Goal: Task Accomplishment & Management: Use online tool/utility

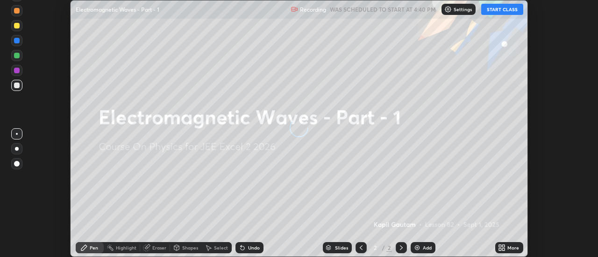
scroll to position [257, 598]
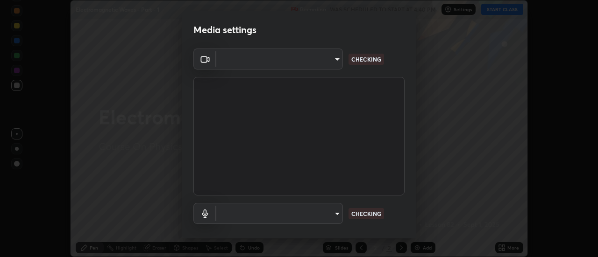
type input "f4ea8680b79eb92e15555447595460d1008e84c9b25948f1cd1a12945e44a0fe"
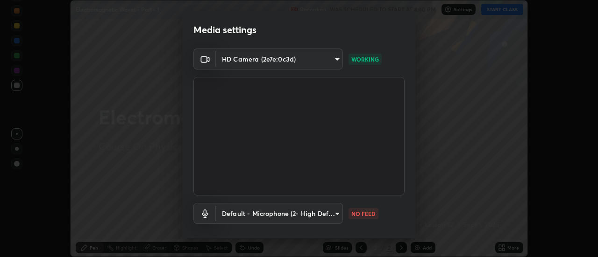
click at [336, 215] on body "Erase all Electromagnetic Waves - Part - 1 Recording WAS SCHEDULED TO START AT …" at bounding box center [299, 128] width 598 height 257
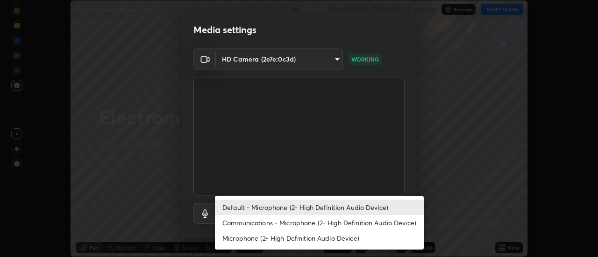
click at [312, 225] on li "Communications - Microphone (2- High Definition Audio Device)" at bounding box center [319, 222] width 209 height 15
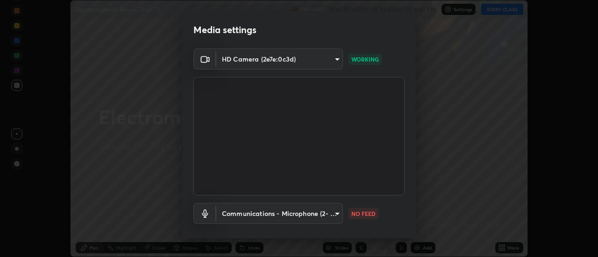
click at [316, 215] on body "Erase all Electromagnetic Waves - Part - 1 Recording WAS SCHEDULED TO START AT …" at bounding box center [299, 128] width 598 height 257
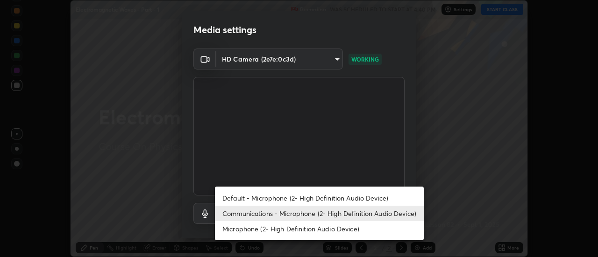
click at [303, 199] on li "Default - Microphone (2- High Definition Audio Device)" at bounding box center [319, 198] width 209 height 15
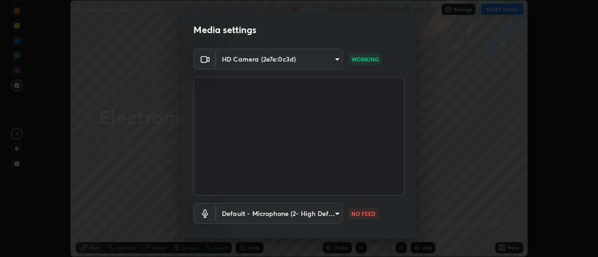
type input "default"
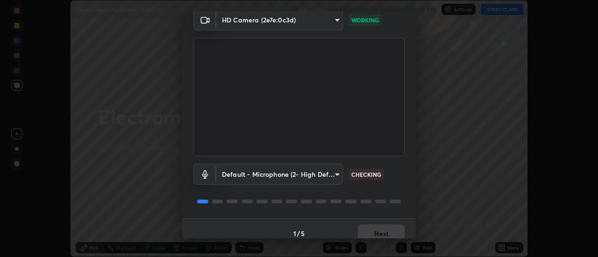
scroll to position [49, 0]
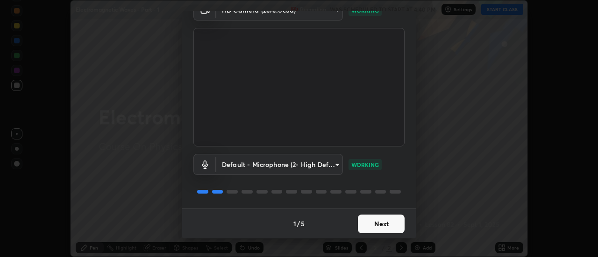
click at [376, 227] on button "Next" at bounding box center [381, 224] width 47 height 19
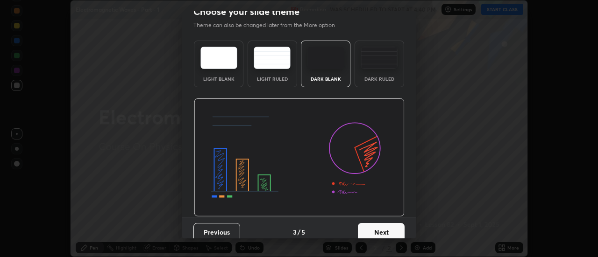
scroll to position [17, 0]
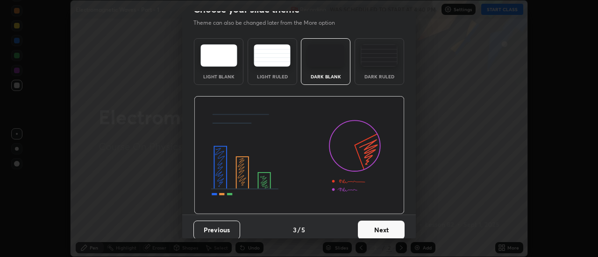
click at [388, 231] on button "Next" at bounding box center [381, 230] width 47 height 19
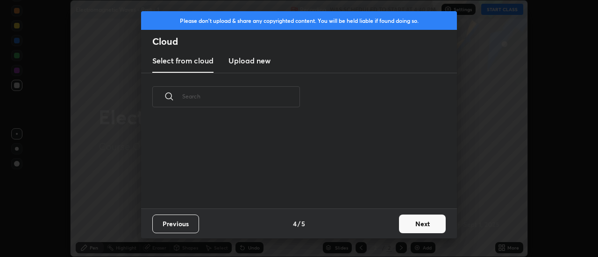
scroll to position [0, 0]
click at [415, 227] on button "Next" at bounding box center [422, 224] width 47 height 19
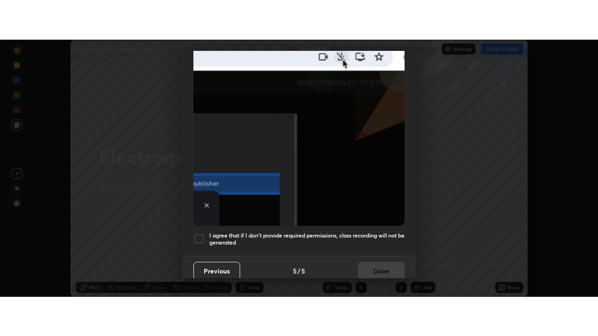
scroll to position [240, 0]
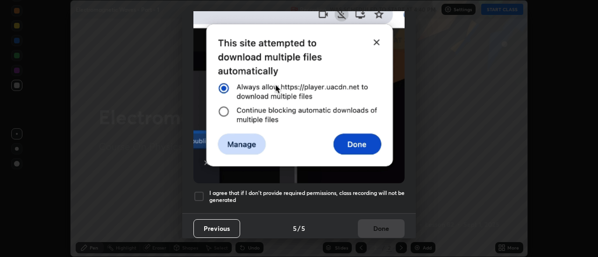
click at [196, 193] on div at bounding box center [198, 196] width 11 height 11
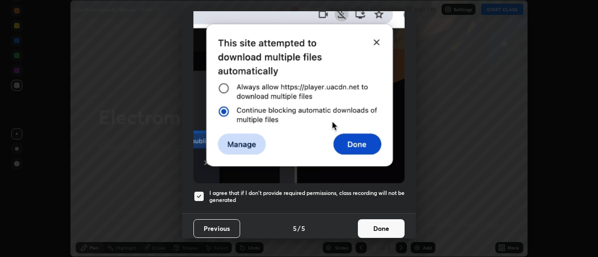
click at [371, 224] on button "Done" at bounding box center [381, 229] width 47 height 19
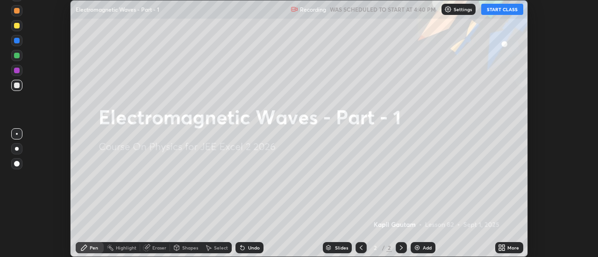
click at [505, 250] on icon at bounding box center [504, 250] width 2 height 2
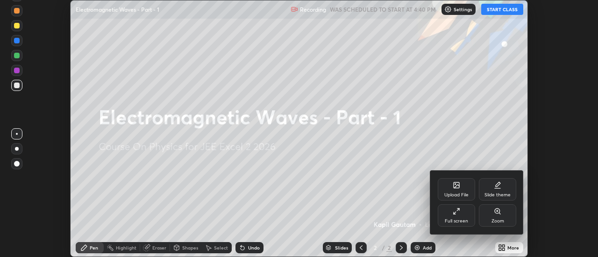
click at [462, 218] on div "Full screen" at bounding box center [456, 216] width 37 height 22
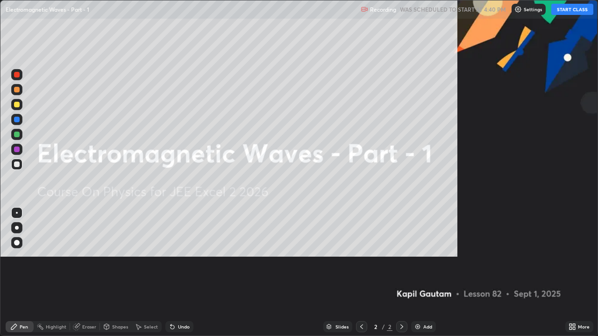
scroll to position [336, 598]
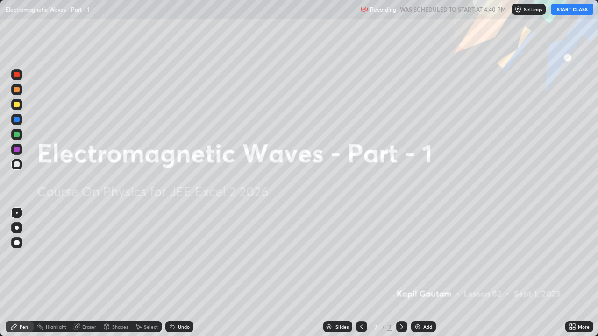
click at [420, 257] on img at bounding box center [417, 326] width 7 height 7
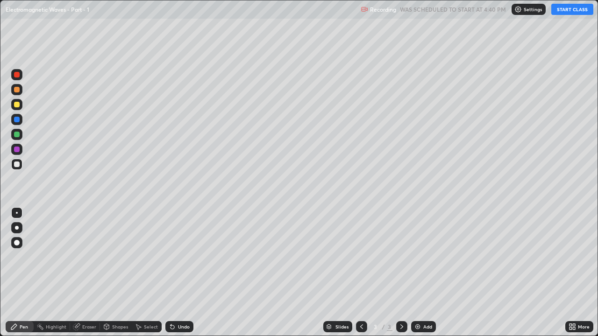
click at [567, 11] on button "START CLASS" at bounding box center [572, 9] width 42 height 11
click at [18, 229] on div at bounding box center [16, 227] width 11 height 11
click at [21, 106] on div at bounding box center [16, 104] width 11 height 11
click at [181, 257] on div "Undo" at bounding box center [184, 327] width 12 height 5
click at [179, 257] on div "Undo" at bounding box center [184, 327] width 12 height 5
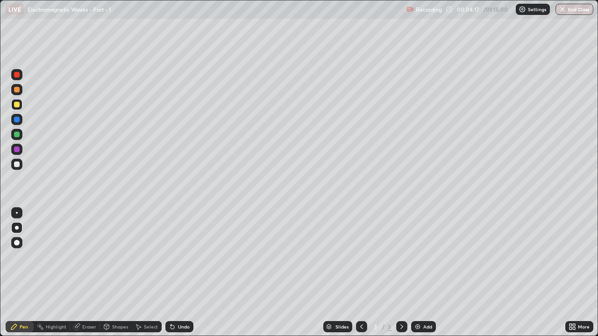
click at [179, 257] on div "Undo" at bounding box center [184, 327] width 12 height 5
click at [86, 257] on div "Eraser" at bounding box center [89, 327] width 14 height 5
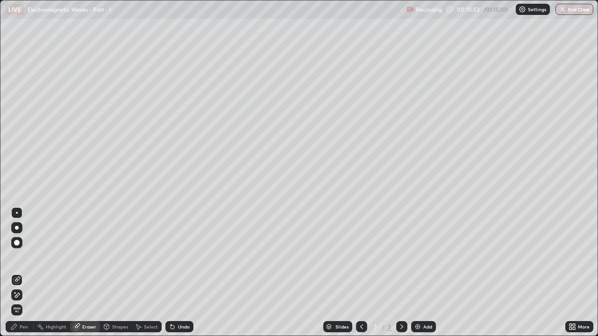
click at [18, 257] on icon at bounding box center [16, 296] width 7 height 8
click at [22, 257] on div "Pen" at bounding box center [24, 327] width 8 height 5
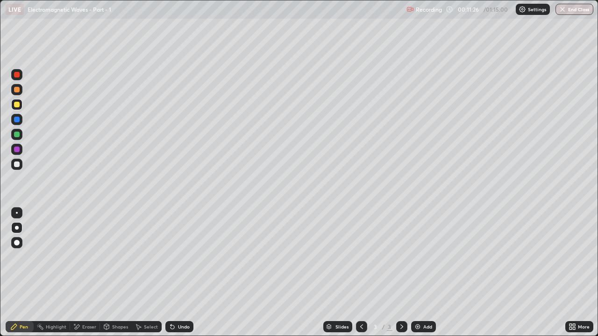
click at [423, 257] on div "Add" at bounding box center [427, 327] width 9 height 5
click at [17, 165] on div at bounding box center [17, 165] width 6 height 6
click at [423, 257] on div "Add" at bounding box center [427, 327] width 9 height 5
click at [14, 104] on div at bounding box center [17, 105] width 6 height 6
click at [180, 257] on div "Undo" at bounding box center [184, 327] width 12 height 5
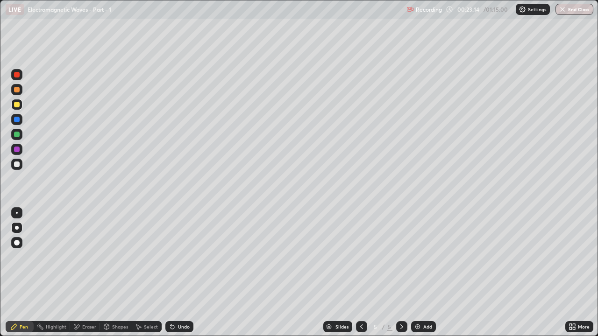
click at [180, 257] on div "Undo" at bounding box center [184, 327] width 12 height 5
click at [178, 257] on div "Undo" at bounding box center [184, 327] width 12 height 5
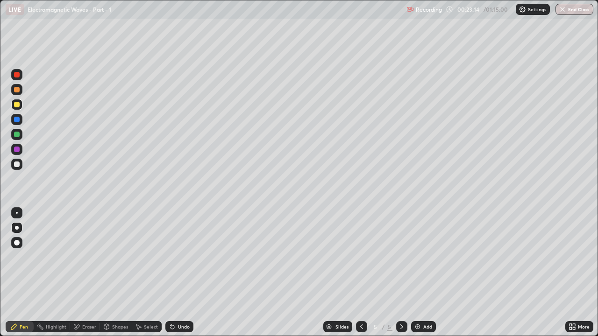
click at [174, 257] on icon at bounding box center [172, 326] width 7 height 7
click at [171, 257] on icon at bounding box center [173, 328] width 4 height 4
click at [171, 257] on icon at bounding box center [171, 325] width 1 height 1
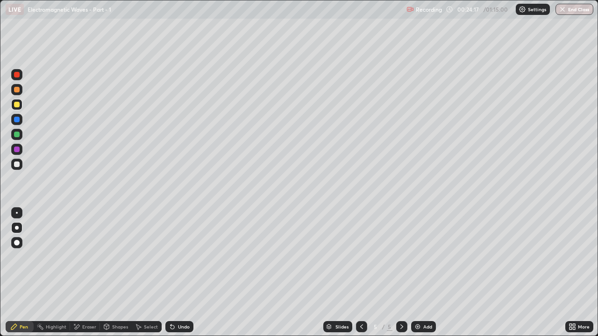
click at [424, 257] on div "Add" at bounding box center [427, 327] width 9 height 5
click at [173, 257] on icon at bounding box center [172, 326] width 7 height 7
click at [17, 164] on div at bounding box center [17, 165] width 6 height 6
click at [17, 136] on div at bounding box center [17, 135] width 6 height 6
click at [16, 164] on div at bounding box center [17, 165] width 6 height 6
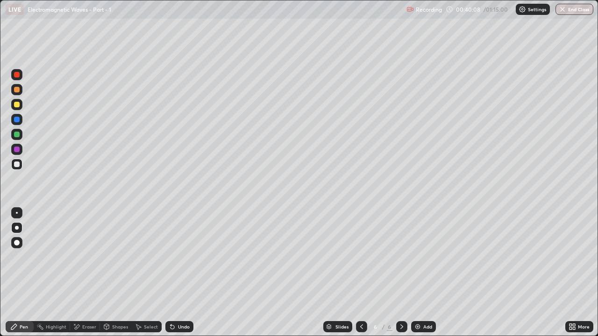
click at [427, 257] on div "Add" at bounding box center [427, 327] width 9 height 5
click at [426, 257] on div "Add" at bounding box center [427, 327] width 9 height 5
click at [424, 257] on div "Add" at bounding box center [427, 327] width 9 height 5
click at [361, 257] on icon at bounding box center [361, 326] width 7 height 7
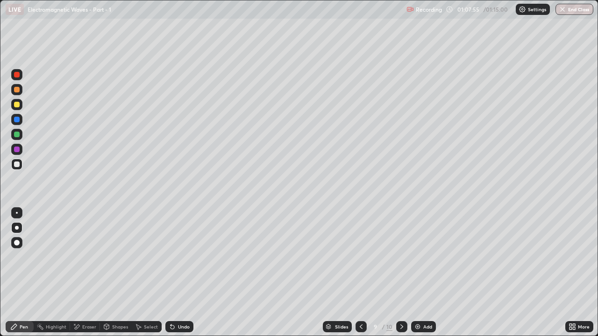
click at [400, 257] on icon at bounding box center [401, 326] width 7 height 7
click at [18, 132] on div at bounding box center [17, 135] width 6 height 6
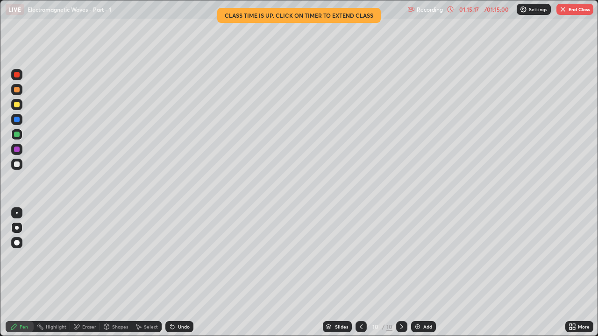
click at [578, 9] on button "End Class" at bounding box center [575, 9] width 37 height 11
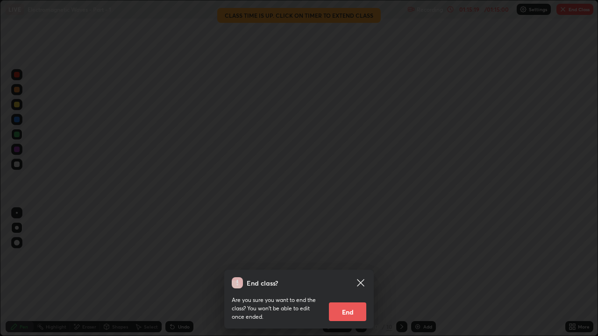
click at [350, 257] on button "End" at bounding box center [347, 312] width 37 height 19
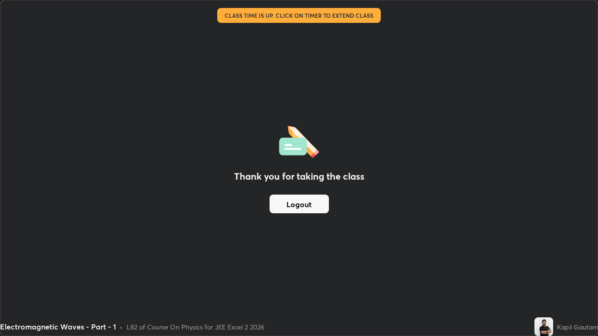
click at [313, 206] on button "Logout" at bounding box center [299, 204] width 59 height 19
